Goal: Navigation & Orientation: Find specific page/section

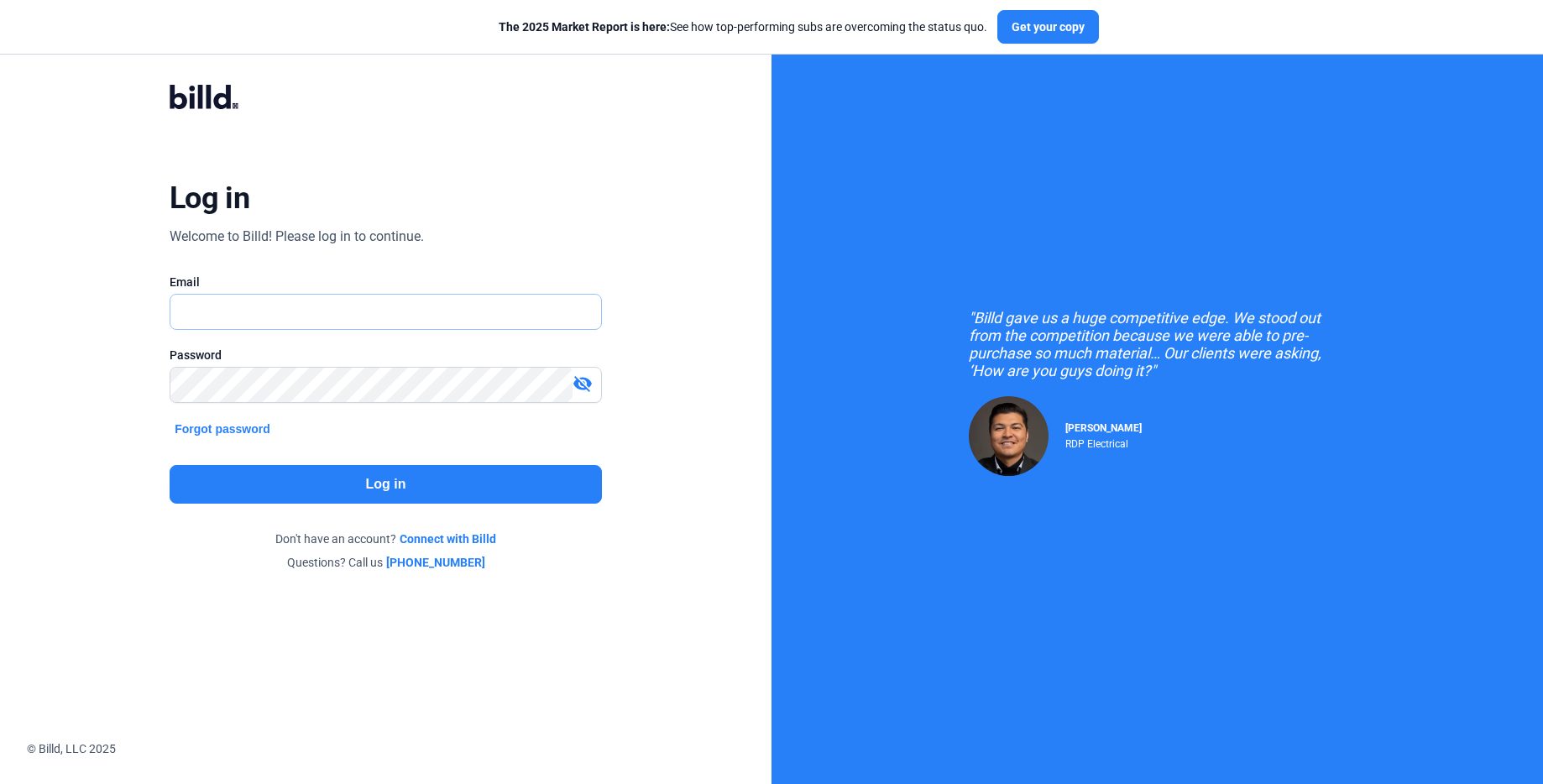
drag, startPoint x: 495, startPoint y: 294, endPoint x: 493, endPoint y: 306, distance: 12.2
click at [495, 300] on input "text" at bounding box center [377, 312] width 412 height 34
click at [492, 309] on input "text" at bounding box center [386, 312] width 430 height 34
type input "[PERSON_NAME][EMAIL_ADDRESS][PERSON_NAME][DOMAIN_NAME]"
click at [549, 485] on button "Log in" at bounding box center [386, 484] width 432 height 39
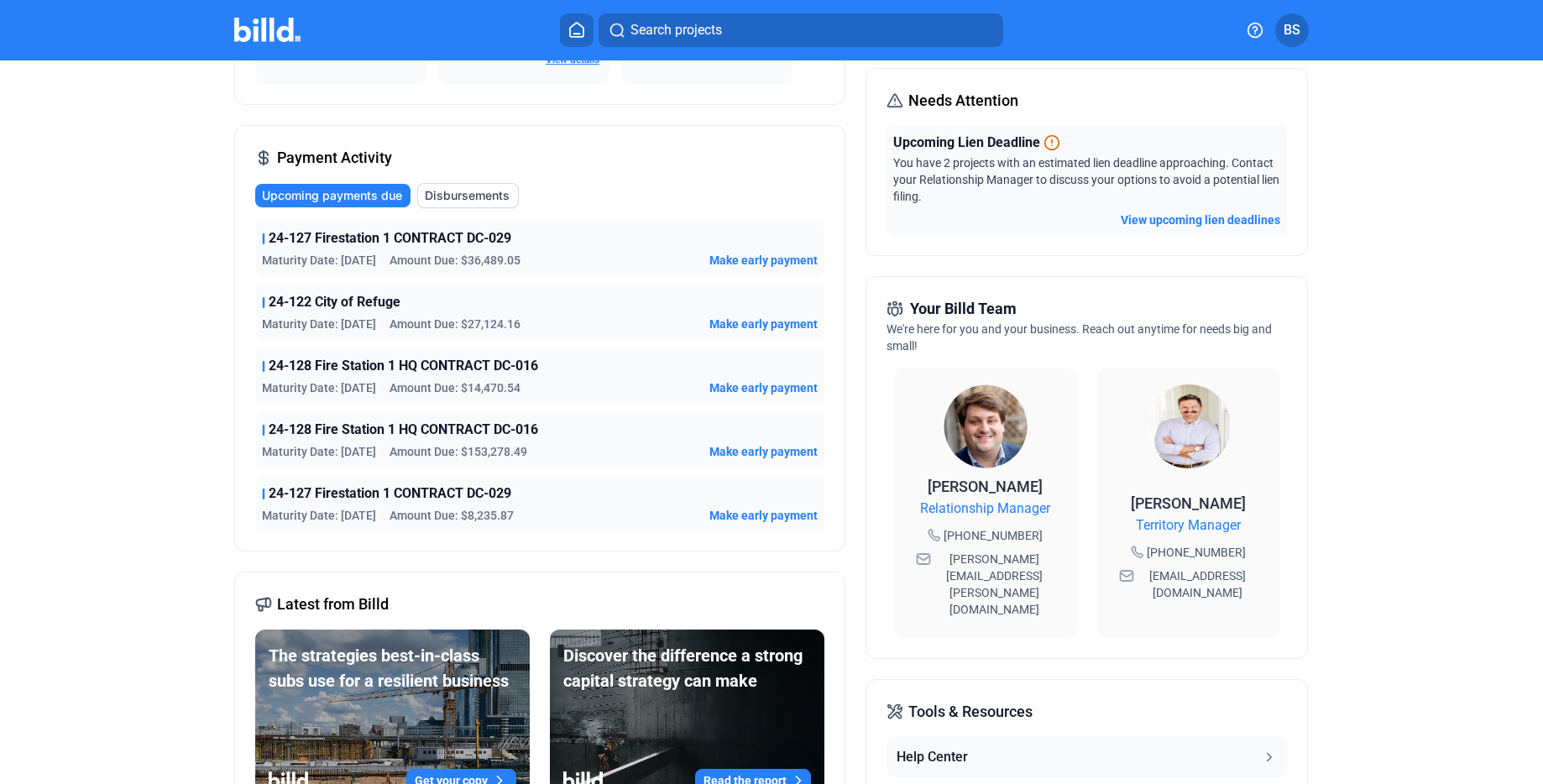
scroll to position [220, 0]
